Goal: Information Seeking & Learning: Learn about a topic

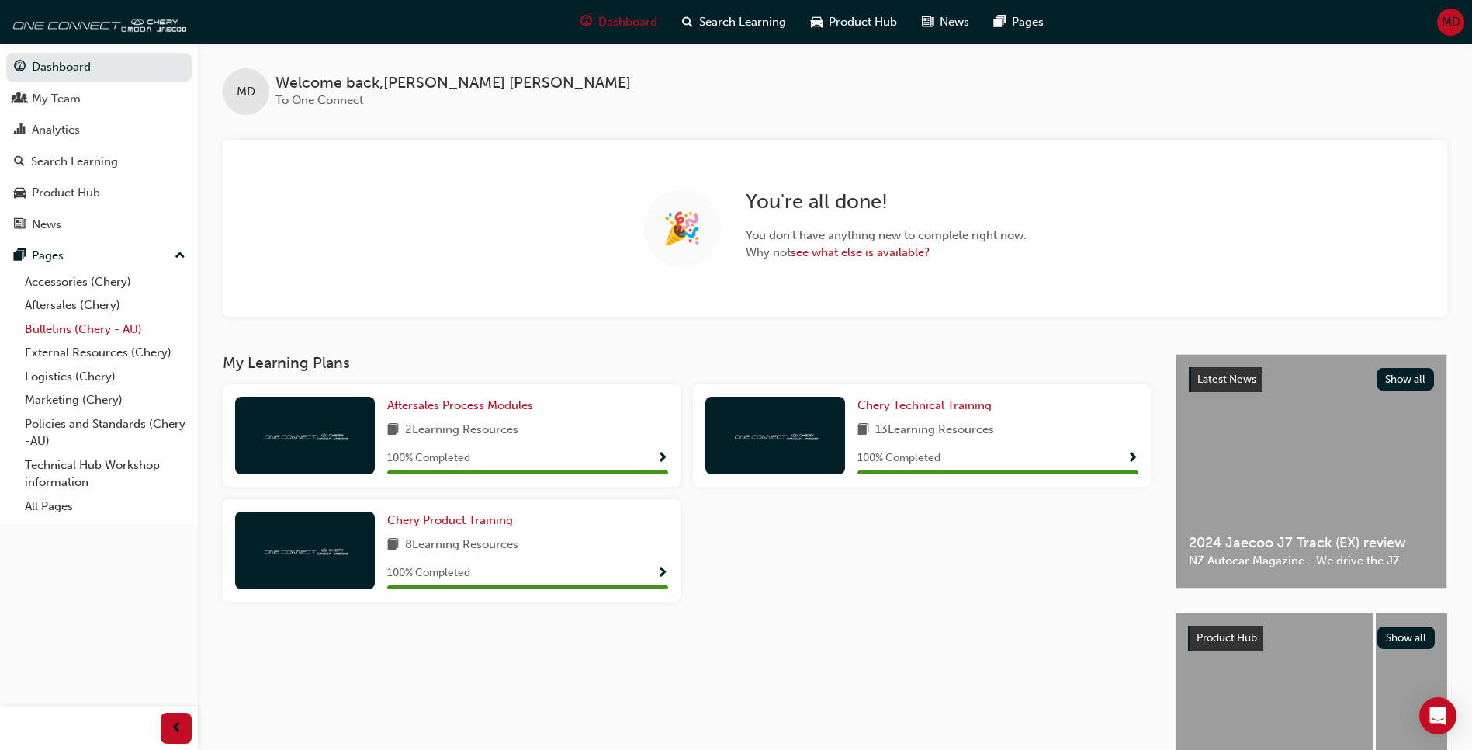
click at [70, 331] on link "Bulletins (Chery - AU)" at bounding box center [105, 329] width 173 height 24
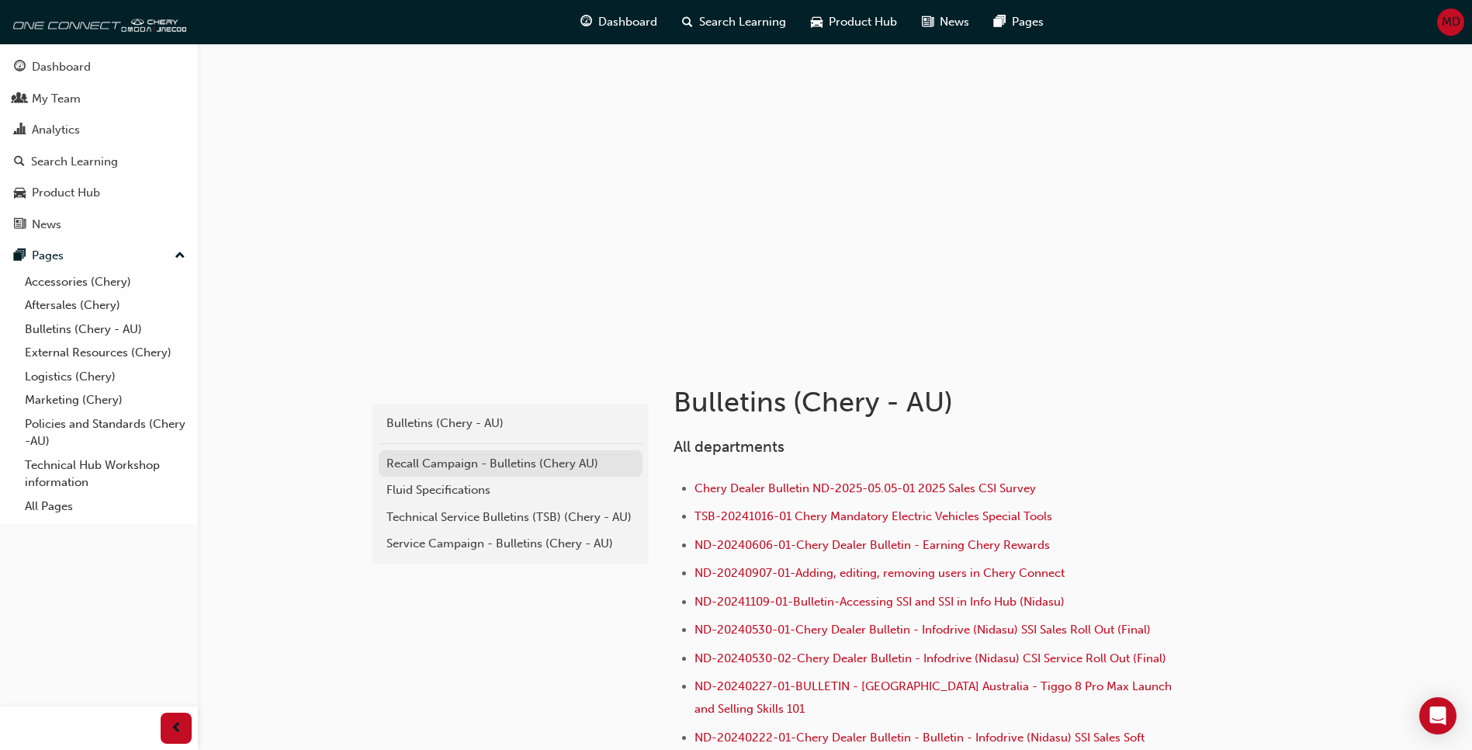
click at [490, 466] on div "Recall Campaign - Bulletins (Chery AU)" at bounding box center [510, 464] width 248 height 18
click at [464, 514] on div "Technical Service Bulletins (TSB) (Chery - AU)" at bounding box center [510, 517] width 248 height 18
